Goal: Check status: Check status

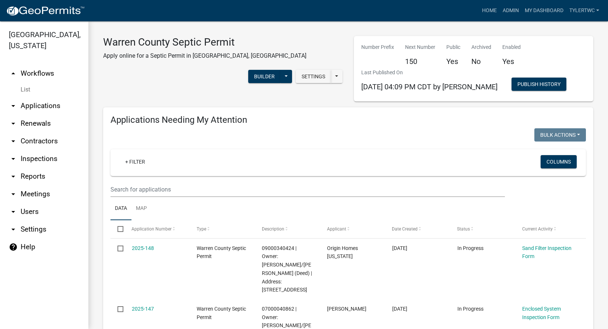
select select "2: 50"
select select "3: 100"
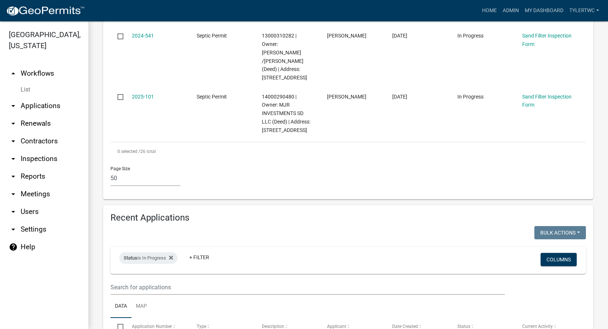
scroll to position [1804, 0]
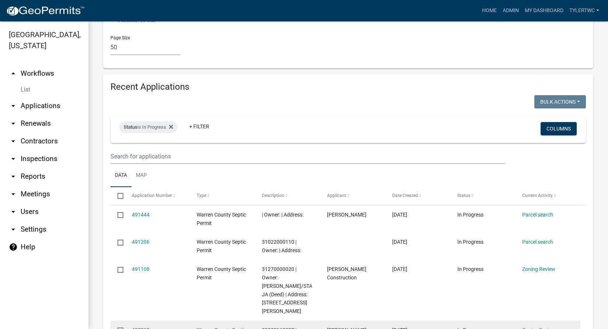
click at [139, 328] on link "490960" at bounding box center [141, 331] width 18 height 6
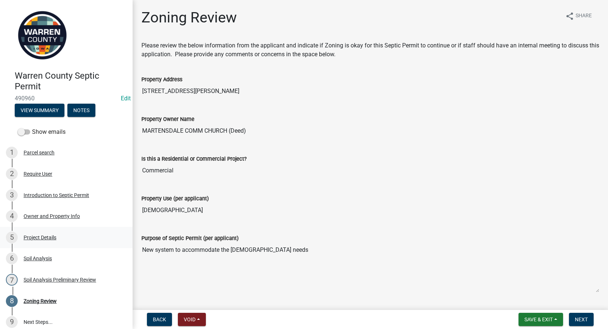
click at [42, 236] on div "Project Details" at bounding box center [40, 237] width 33 height 5
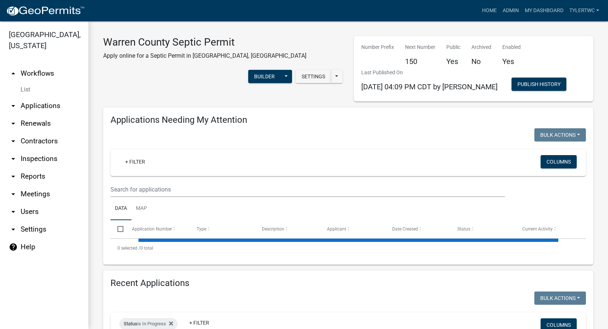
select select "2: 50"
select select "3: 100"
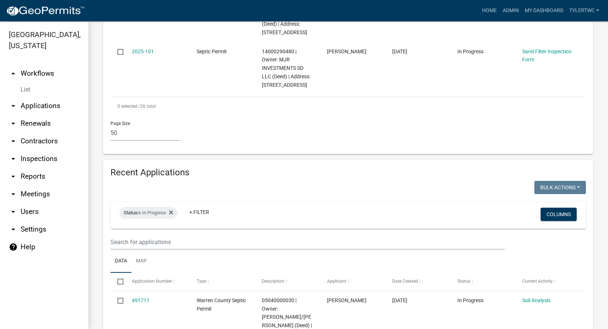
scroll to position [1804, 0]
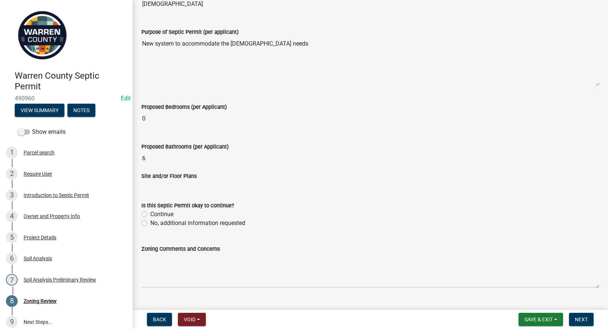
scroll to position [222, 0]
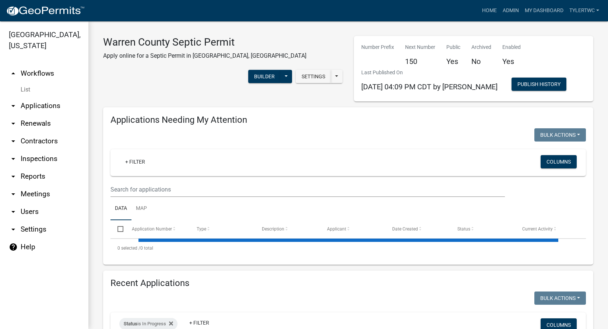
select select "2: 50"
select select "3: 100"
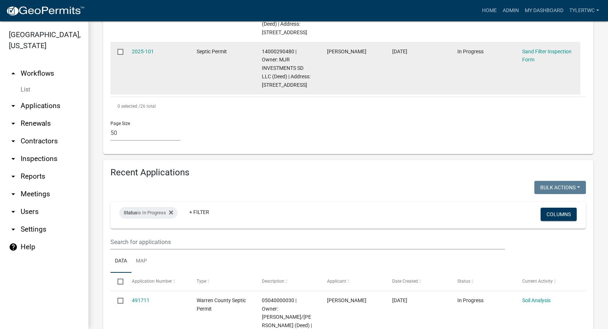
scroll to position [1890, 0]
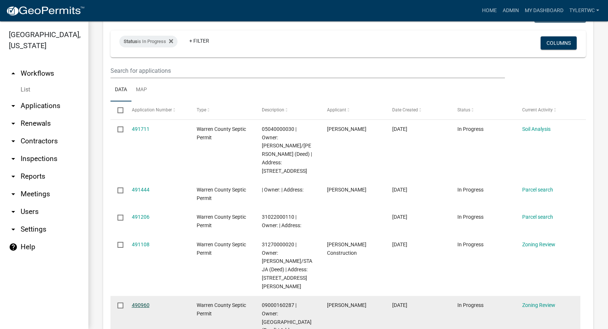
click at [140, 303] on link "490960" at bounding box center [141, 306] width 18 height 6
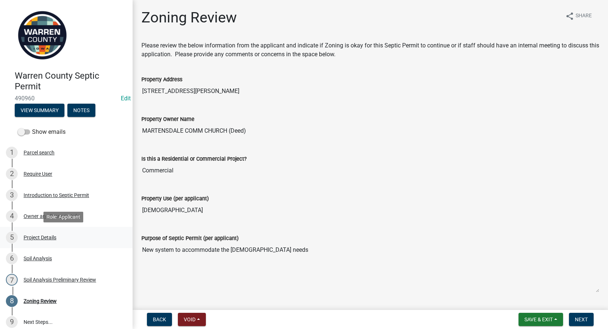
click at [45, 236] on div "Project Details" at bounding box center [40, 237] width 33 height 5
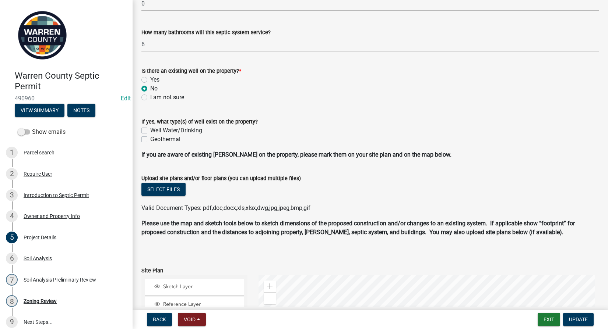
scroll to position [430, 0]
